Goal: Find specific page/section: Locate a particular part of the current website

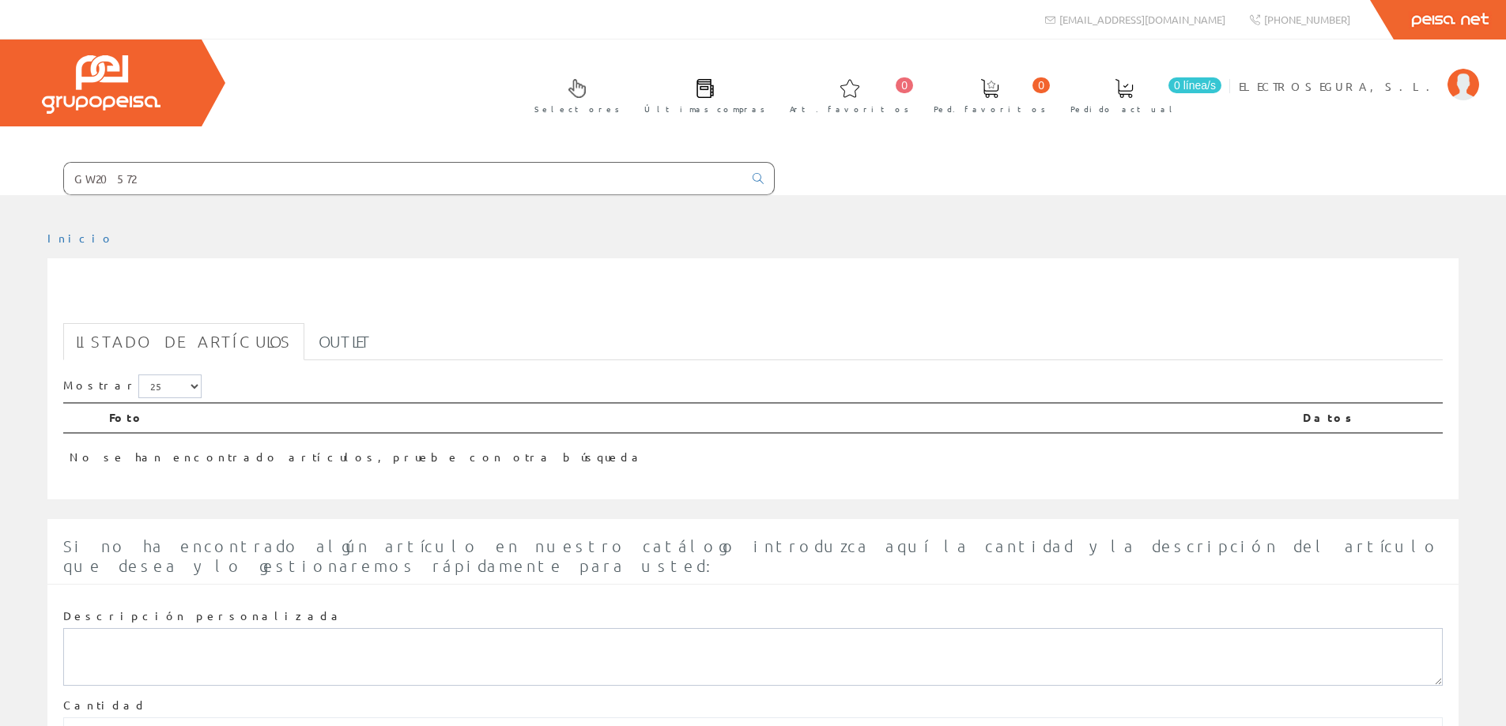
click at [296, 175] on input "GW20572" at bounding box center [403, 179] width 679 height 32
paste input "2056380"
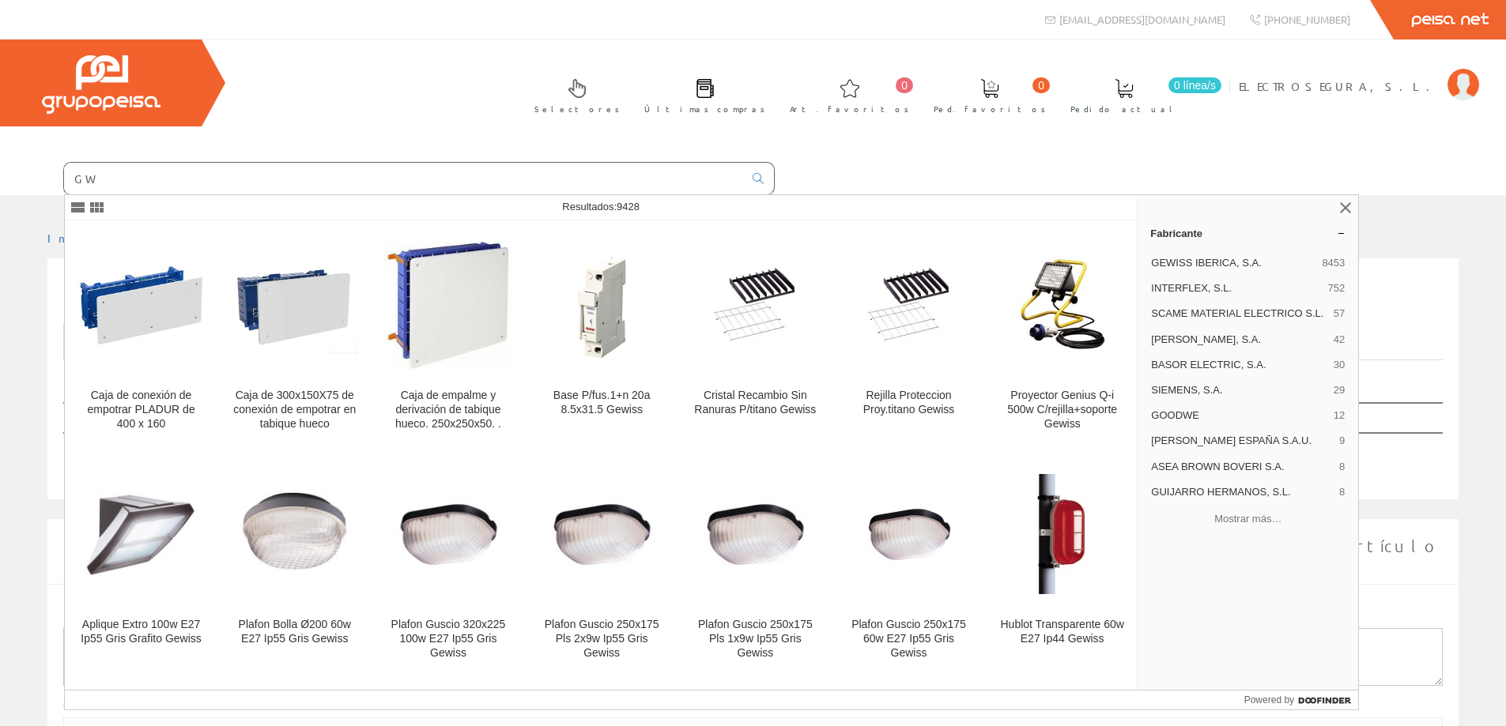
type input "G"
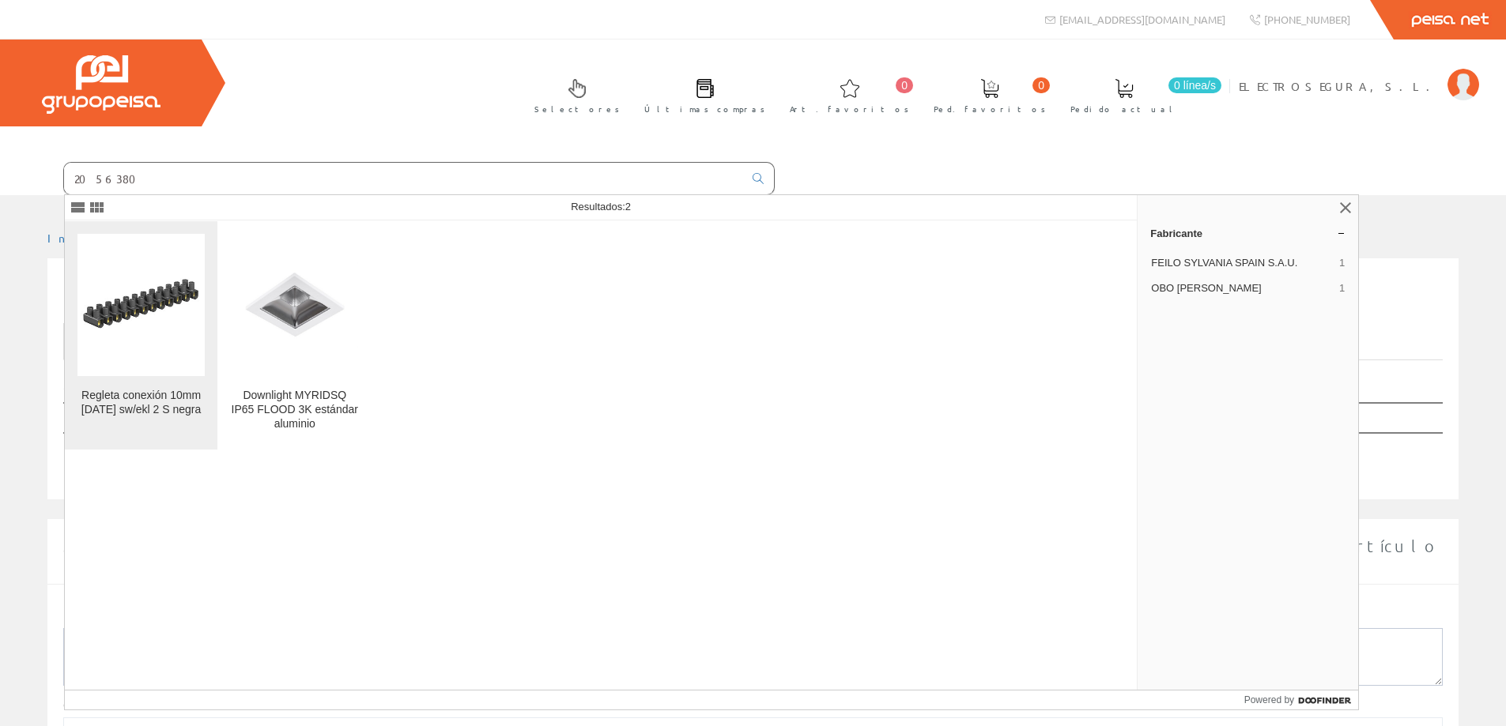
type input "2056380"
click at [160, 352] on figure at bounding box center [140, 305] width 127 height 142
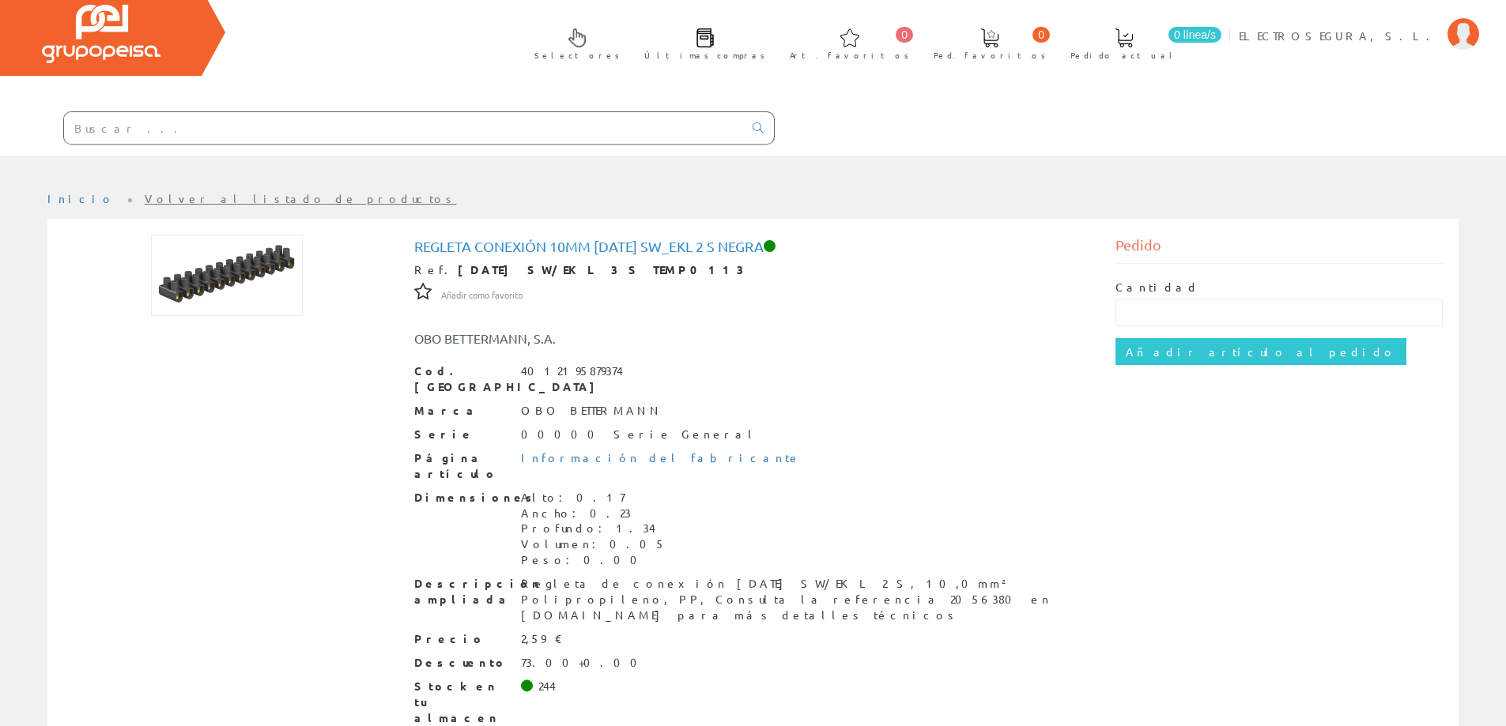
scroll to position [79, 0]
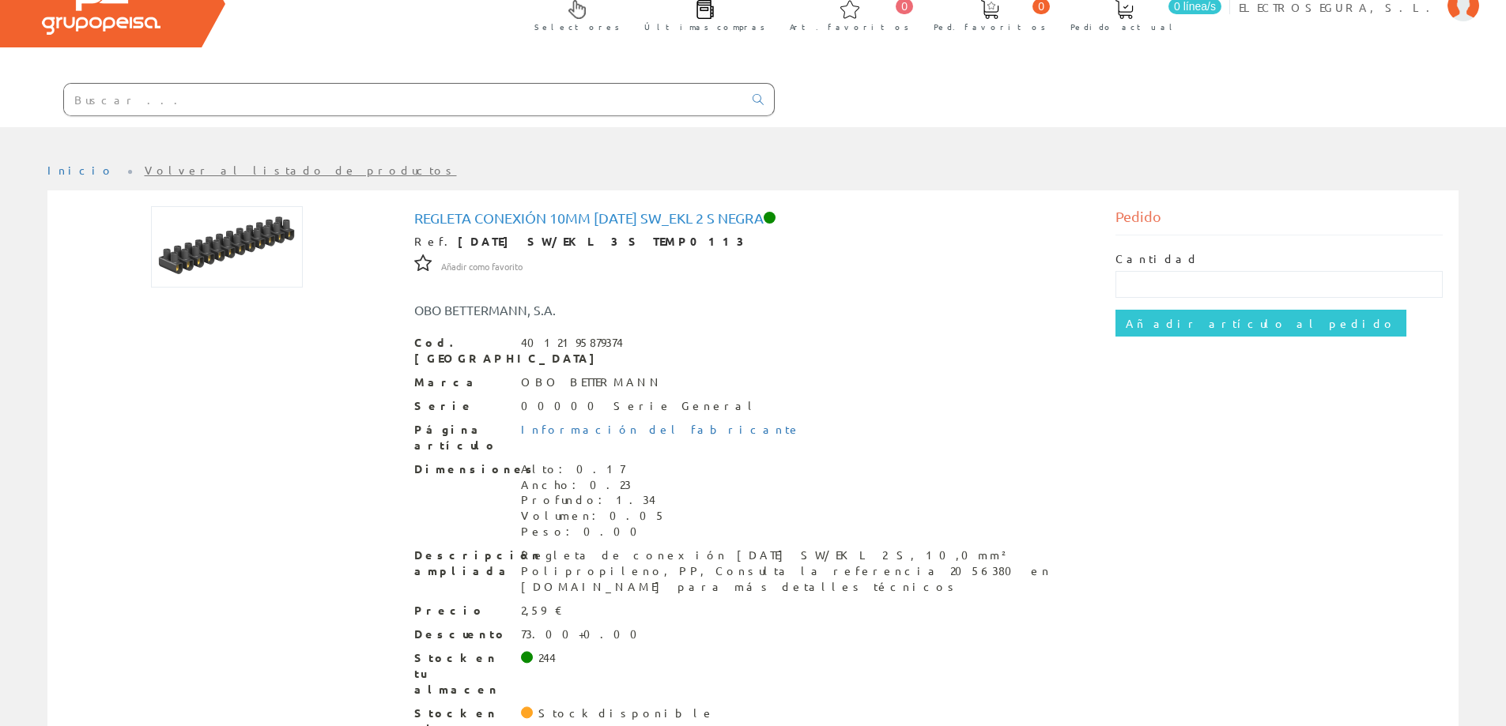
click at [983, 349] on div "Cod. Barras 4012195879374" at bounding box center [753, 351] width 678 height 32
click at [888, 316] on div "OBO [PERSON_NAME]" at bounding box center [753, 302] width 702 height 34
